Goal: Task Accomplishment & Management: Use online tool/utility

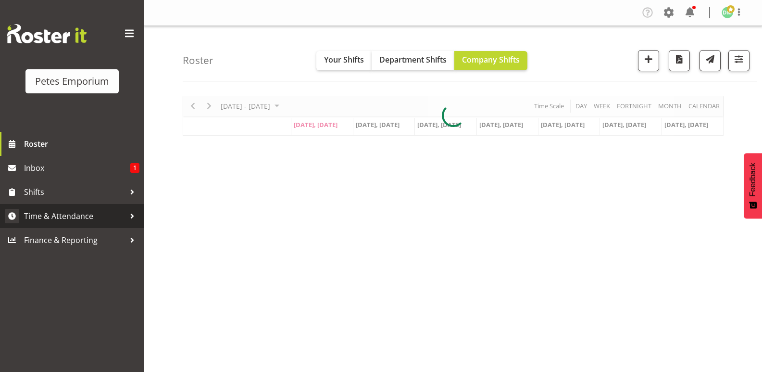
click at [92, 211] on span "Time & Attendance" at bounding box center [74, 216] width 101 height 14
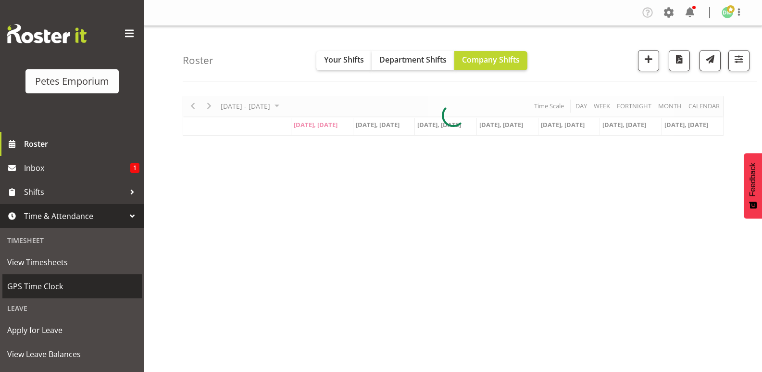
click at [53, 281] on span "GPS Time Clock" at bounding box center [72, 286] width 130 height 14
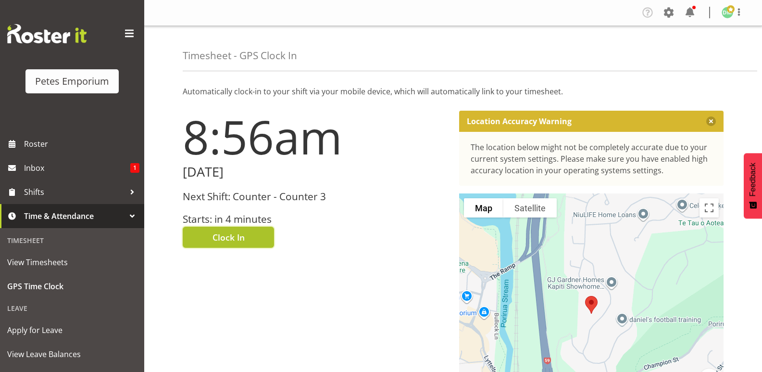
click at [244, 230] on button "Clock In" at bounding box center [228, 236] width 91 height 21
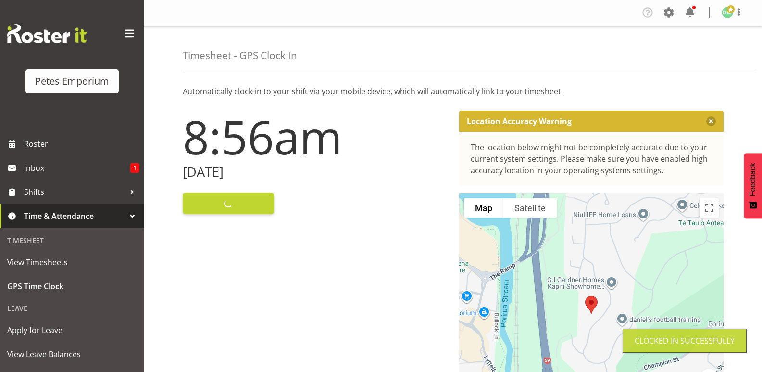
click at [722, 13] on img at bounding box center [728, 13] width 12 height 12
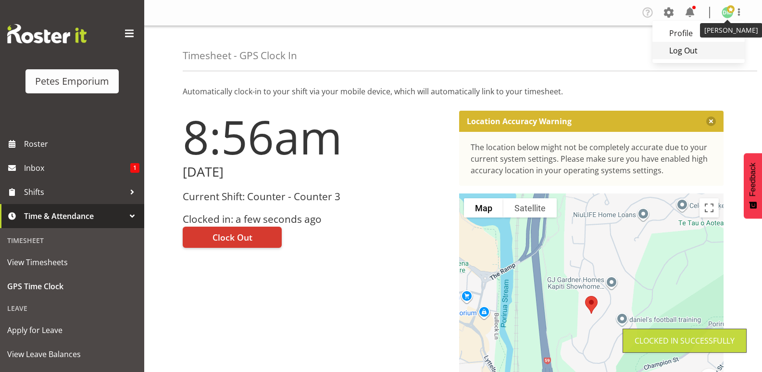
click at [694, 50] on link "Log Out" at bounding box center [698, 50] width 92 height 17
